Goal: Task Accomplishment & Management: Complete application form

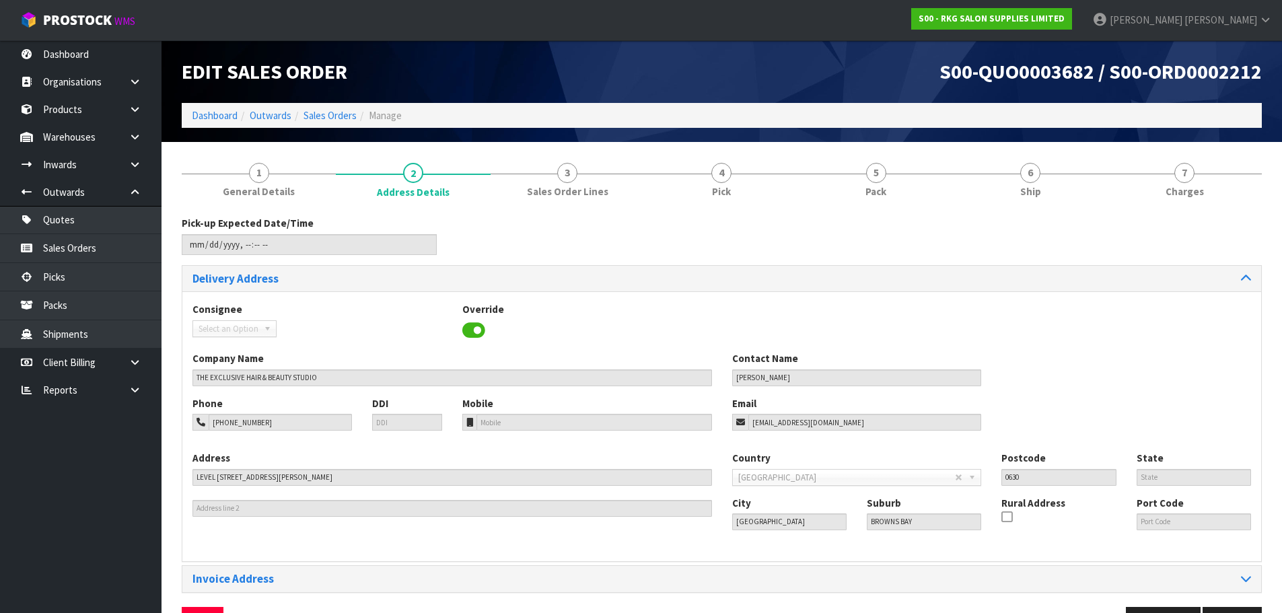
scroll to position [44, 0]
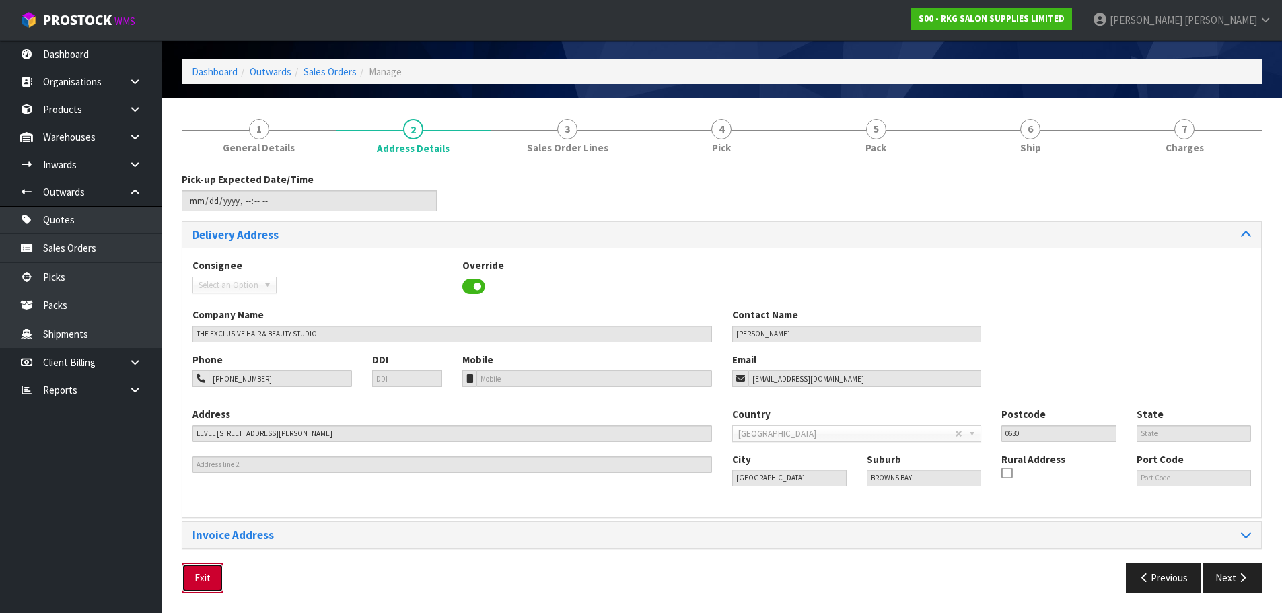
click at [199, 576] on button "Exit" at bounding box center [203, 577] width 42 height 29
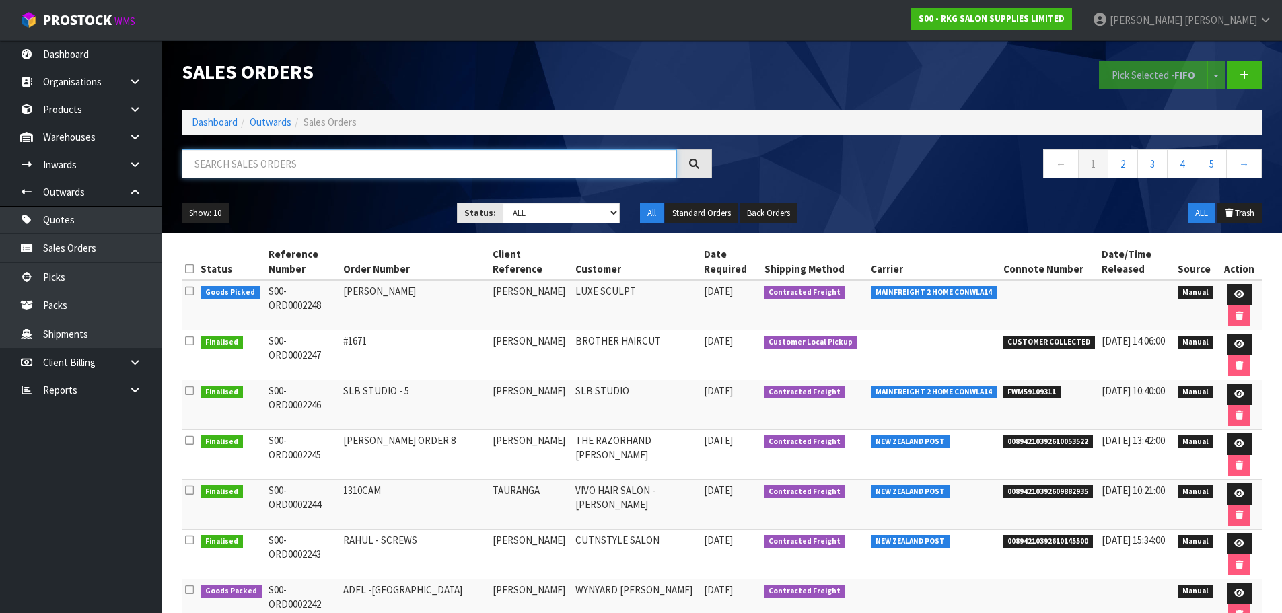
click at [314, 158] on input "text" at bounding box center [429, 163] width 495 height 29
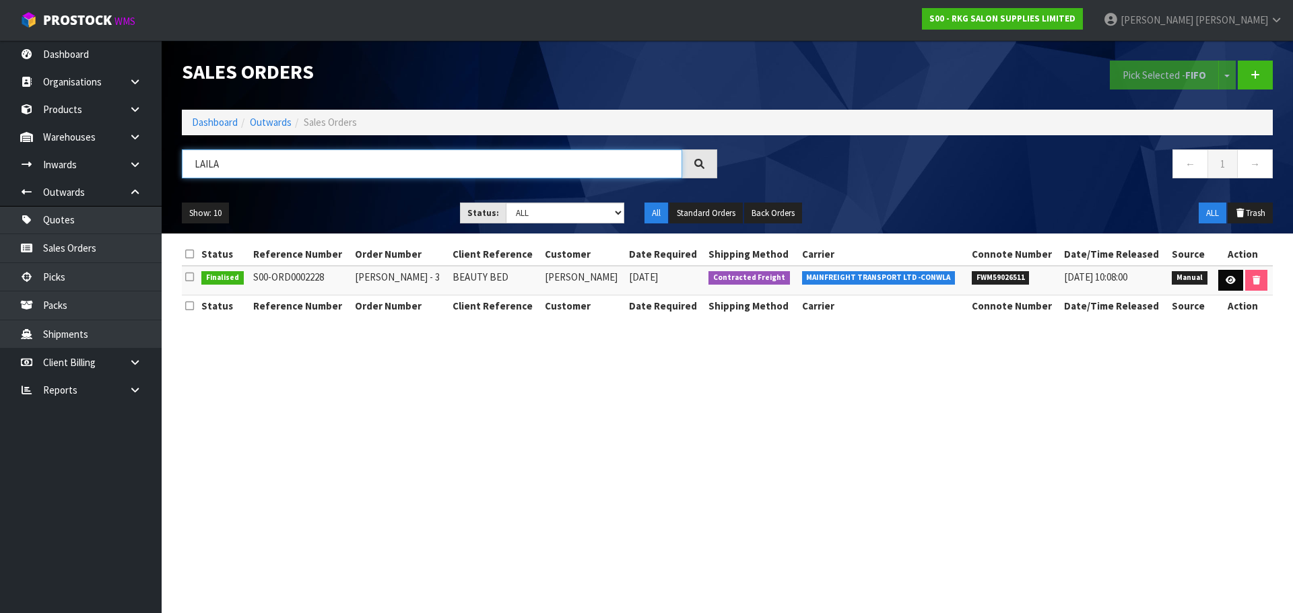
type input "LAILA"
click at [1225, 281] on icon at bounding box center [1230, 280] width 10 height 9
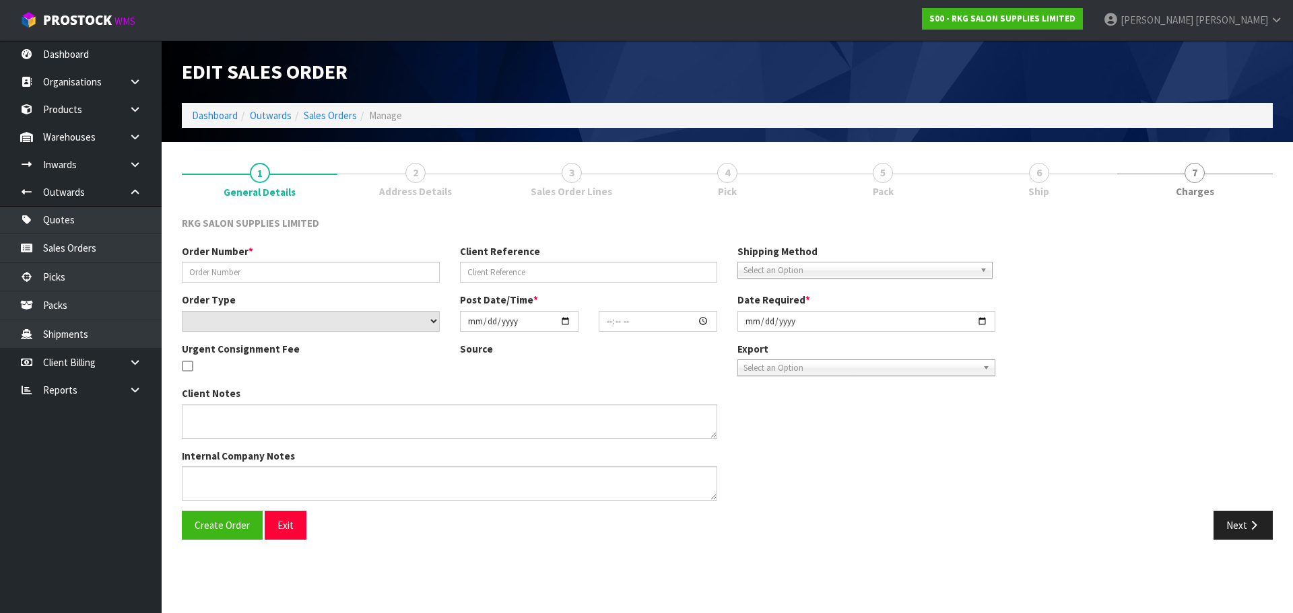
type input "[PERSON_NAME] - 3"
type input "BEAUTY BED"
select select "number:0"
type input "[DATE]"
type input "13:30:00.000"
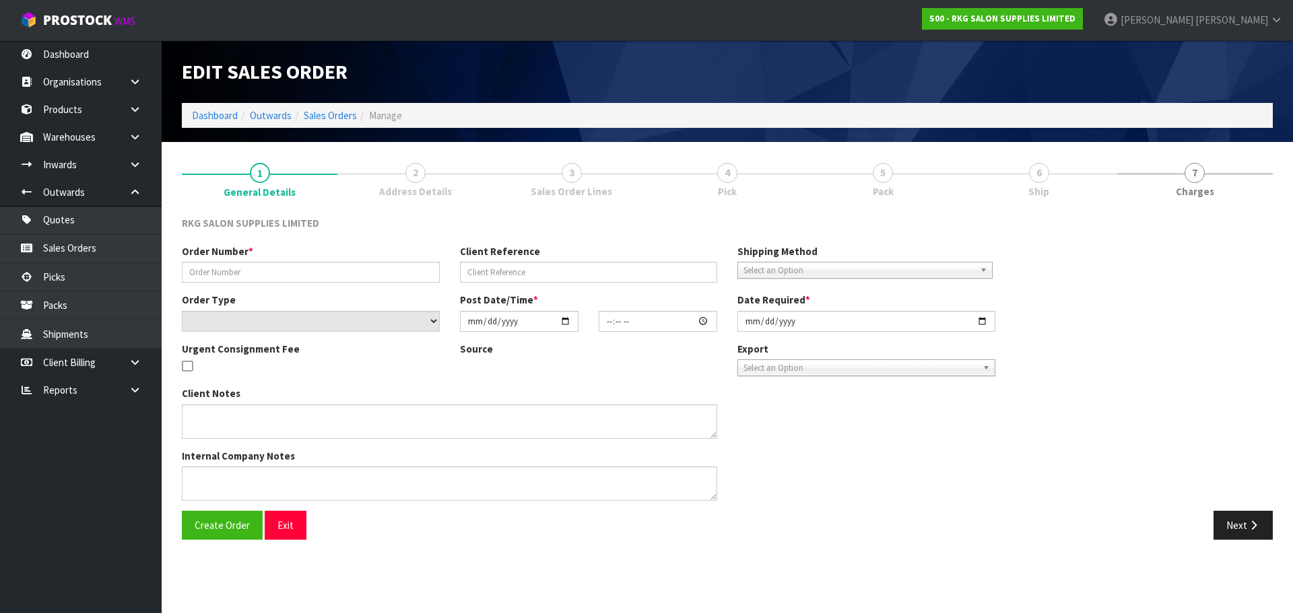
type input "[DATE]"
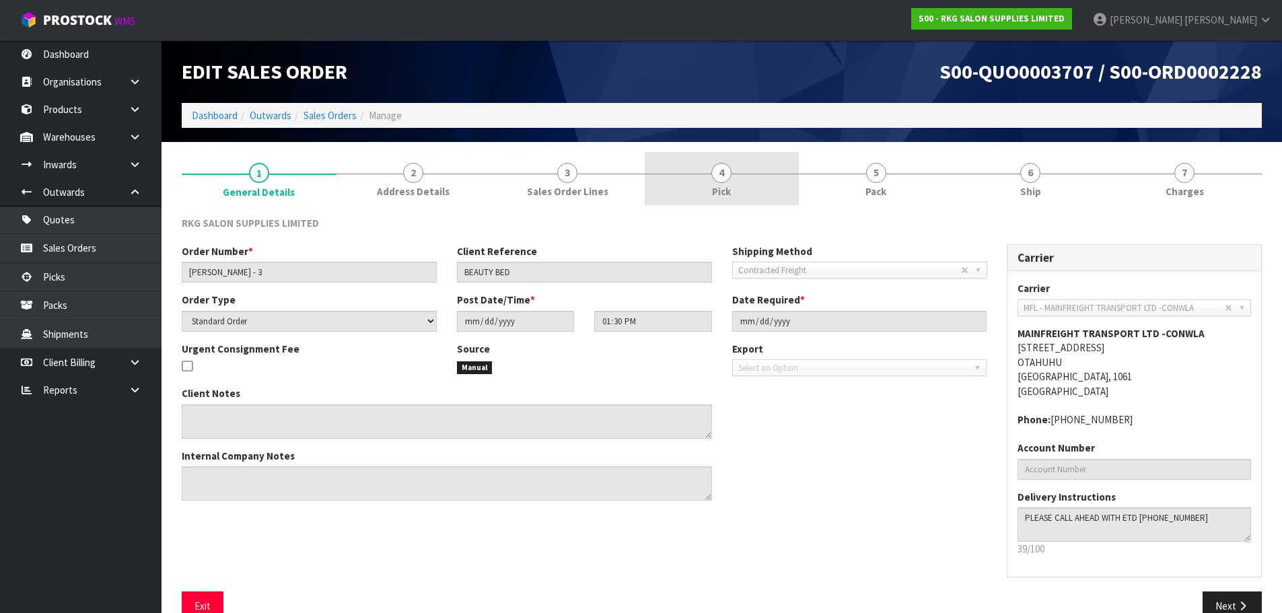
click at [726, 184] on span "Pick" at bounding box center [721, 191] width 19 height 14
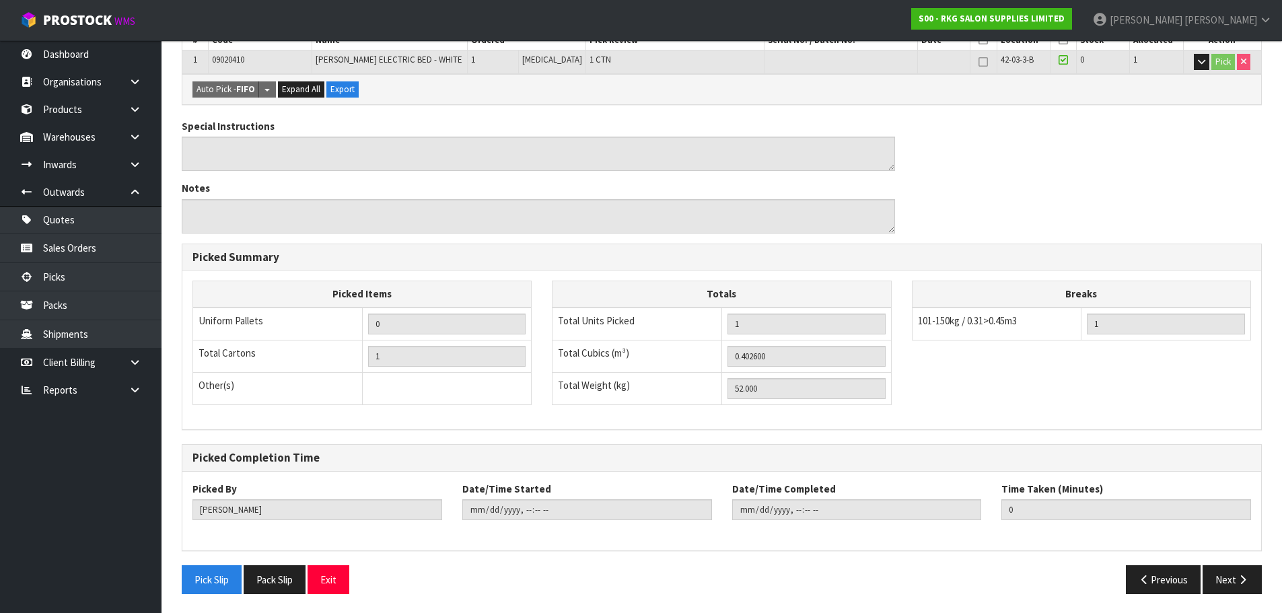
scroll to position [275, 0]
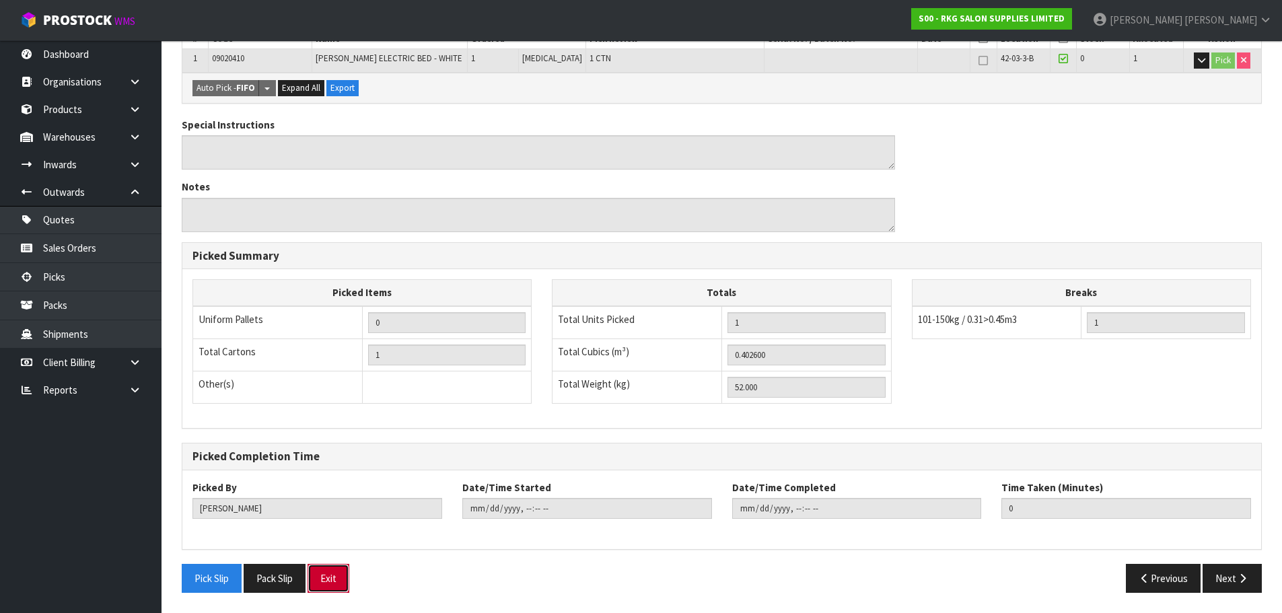
click at [333, 574] on button "Exit" at bounding box center [329, 578] width 42 height 29
